Goal: Information Seeking & Learning: Check status

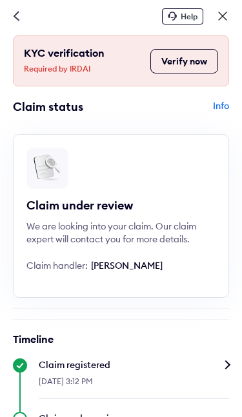
click at [192, 57] on button "Verify now" at bounding box center [184, 61] width 68 height 24
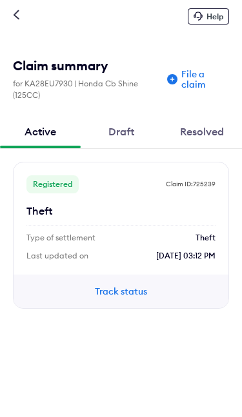
click at [120, 294] on button "Track status" at bounding box center [120, 291] width 77 height 14
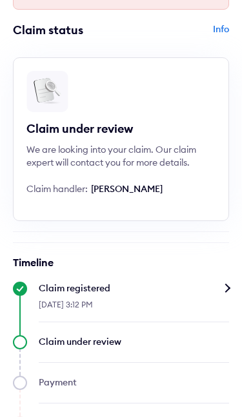
scroll to position [75, 0]
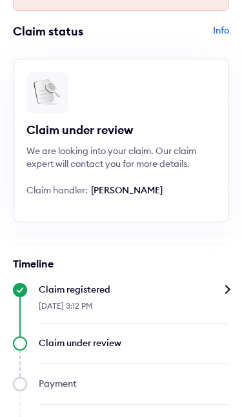
click at [140, 145] on div "Claim under review We are looking into your claim. Our claim expert will contac…" at bounding box center [121, 141] width 216 height 164
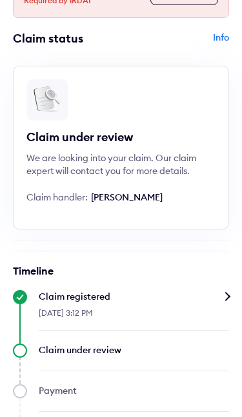
scroll to position [3, 0]
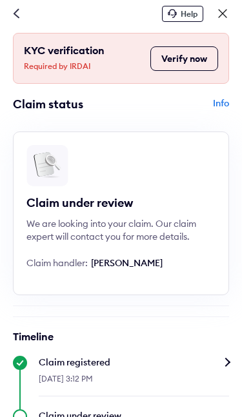
click at [223, 104] on div "Info" at bounding box center [176, 109] width 105 height 24
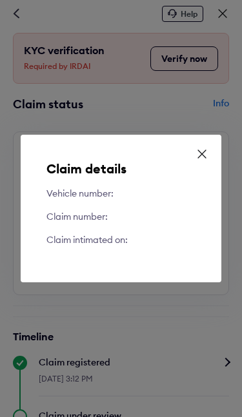
click at [206, 152] on icon at bounding box center [201, 154] width 13 height 13
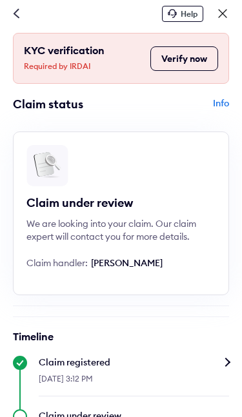
click at [19, 14] on icon at bounding box center [16, 13] width 6 height 10
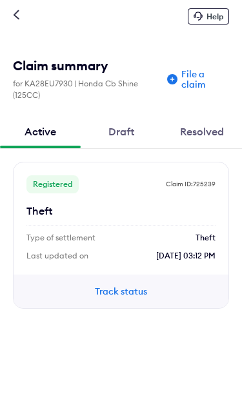
click at [19, 5] on div "Help" at bounding box center [121, 16] width 242 height 32
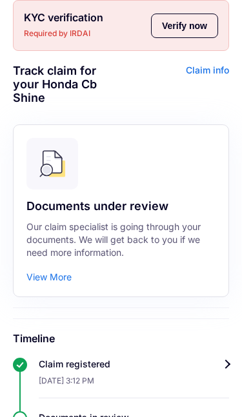
scroll to position [35, 0]
click at [60, 280] on div "View More" at bounding box center [48, 277] width 45 height 13
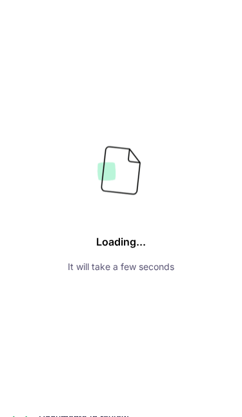
scroll to position [35, 0]
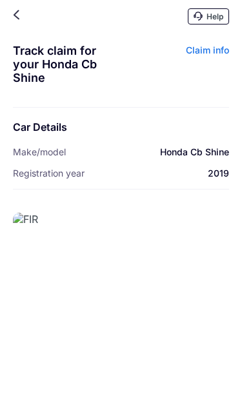
click at [19, 7] on div "Help" at bounding box center [121, 16] width 242 height 32
click at [23, 11] on div "Help" at bounding box center [121, 16] width 242 height 32
click at [19, 14] on icon at bounding box center [16, 15] width 6 height 10
